Goal: Go to known website: Access a specific website the user already knows

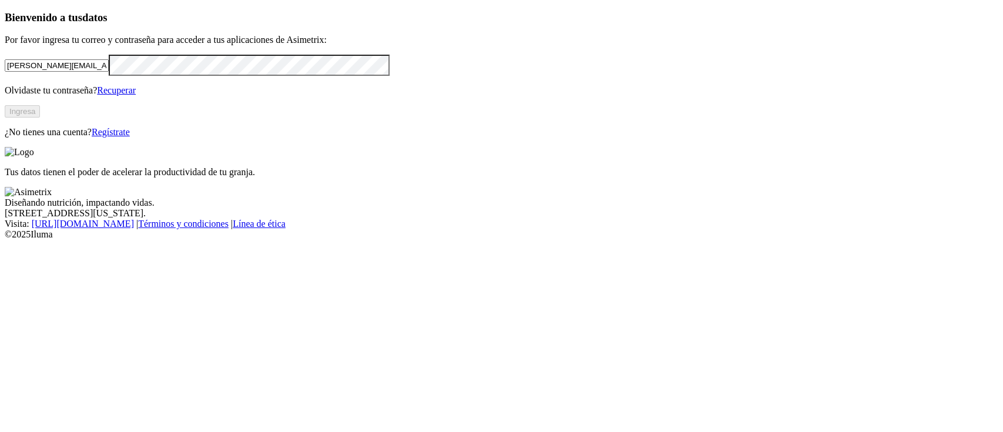
click at [109, 72] on input "[PERSON_NAME][EMAIL_ADDRESS][PERSON_NAME][DOMAIN_NAME]" at bounding box center [57, 65] width 104 height 12
click at [109, 72] on input "[PERSON_NAME].[PERSON_NAME]@grupo+[DOMAIN_NAME]" at bounding box center [57, 65] width 104 height 12
type input "[PERSON_NAME][EMAIL_ADDRESS][PERSON_NAME][DOMAIN_NAME]"
click at [40, 117] on button "Ingresa" at bounding box center [22, 111] width 35 height 12
